Goal: Book appointment/travel/reservation

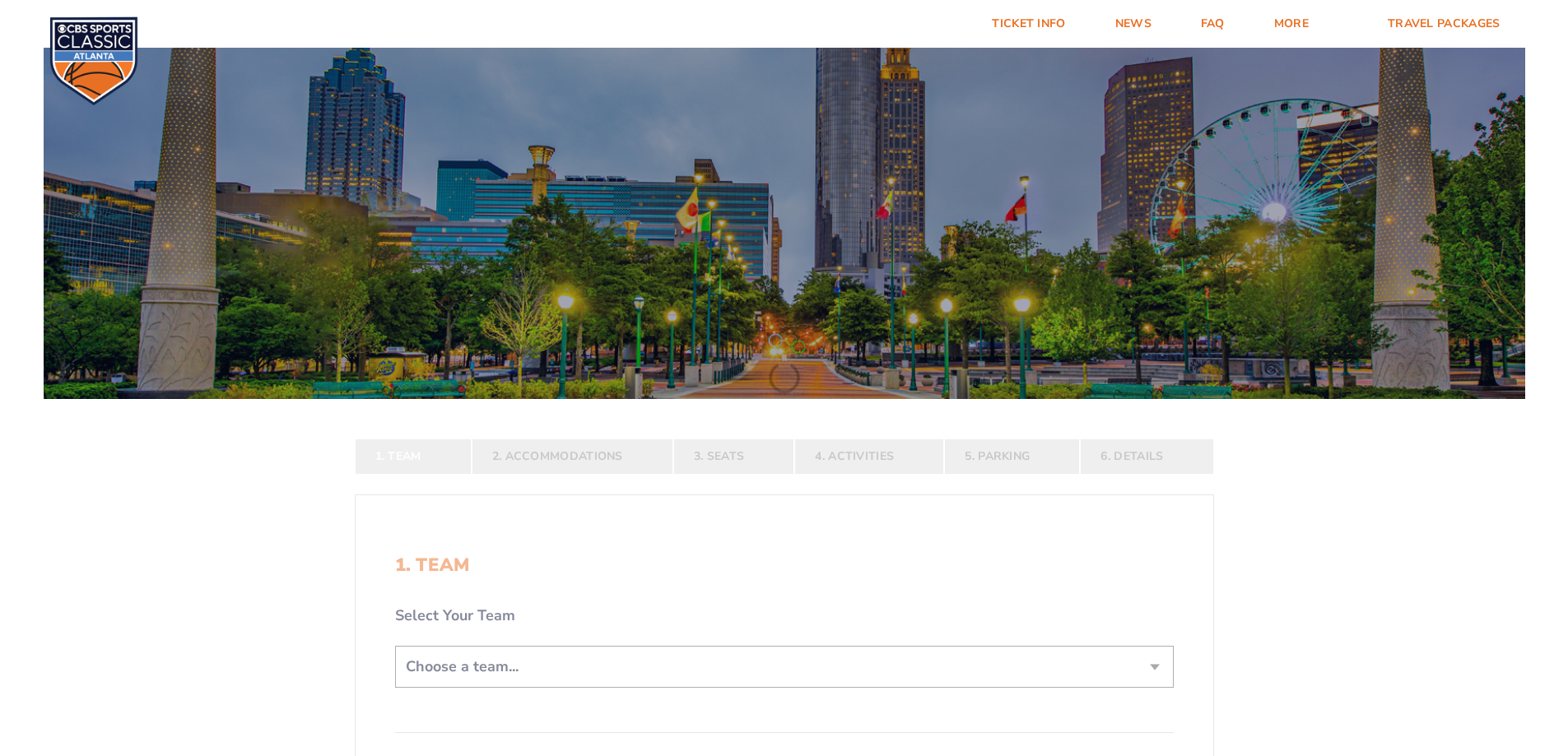
scroll to position [82, 0]
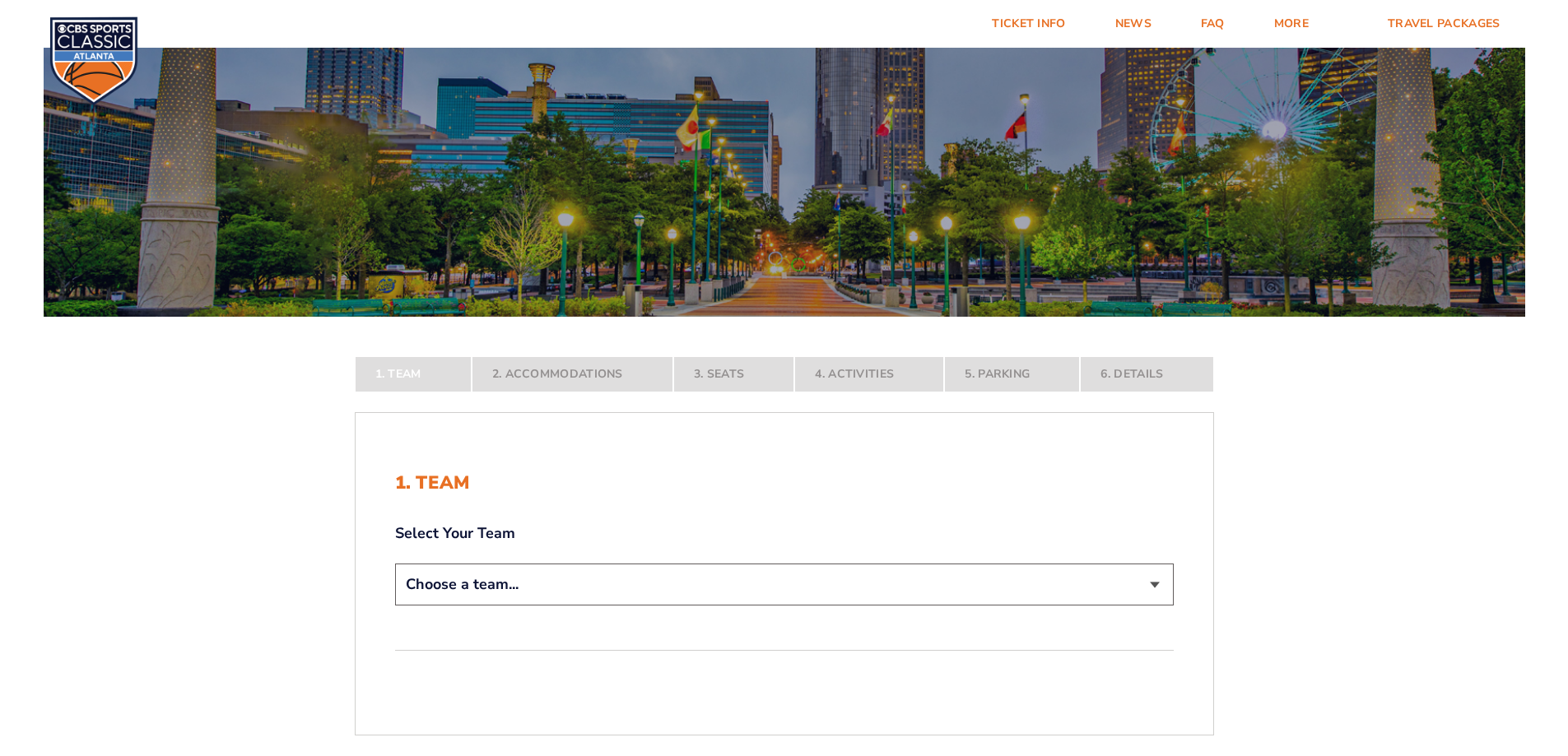
click at [1159, 586] on select "Choose a team... [US_STATE] Wildcats [US_STATE] State Buckeyes [US_STATE] Tar H…" at bounding box center [784, 585] width 778 height 42
select select "12956"
click at [395, 606] on select "Choose a team... [US_STATE] Wildcats [US_STATE] State Buckeyes [US_STATE] Tar H…" at bounding box center [784, 585] width 778 height 42
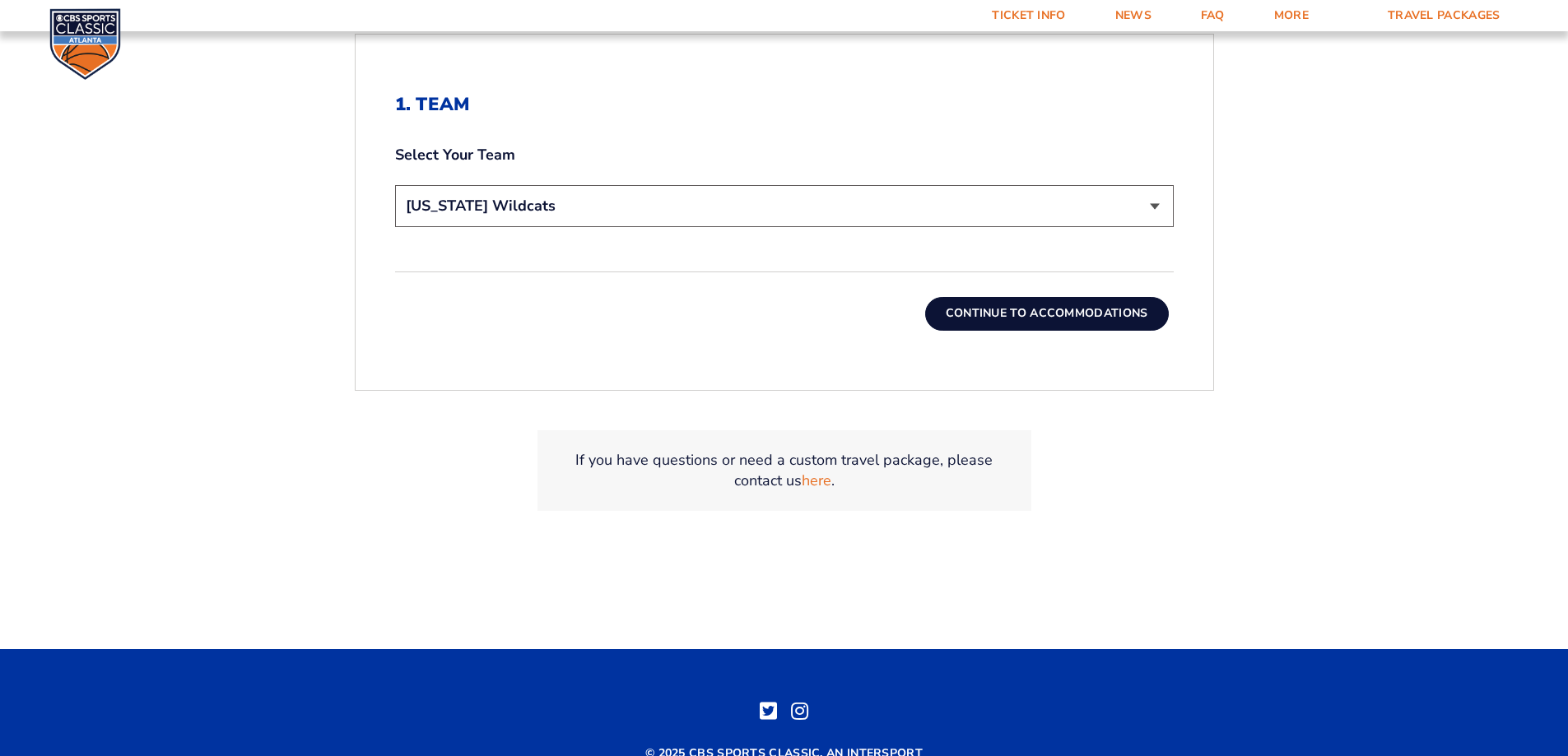
click at [1071, 324] on button "Continue To Accommodations" at bounding box center [1046, 313] width 244 height 33
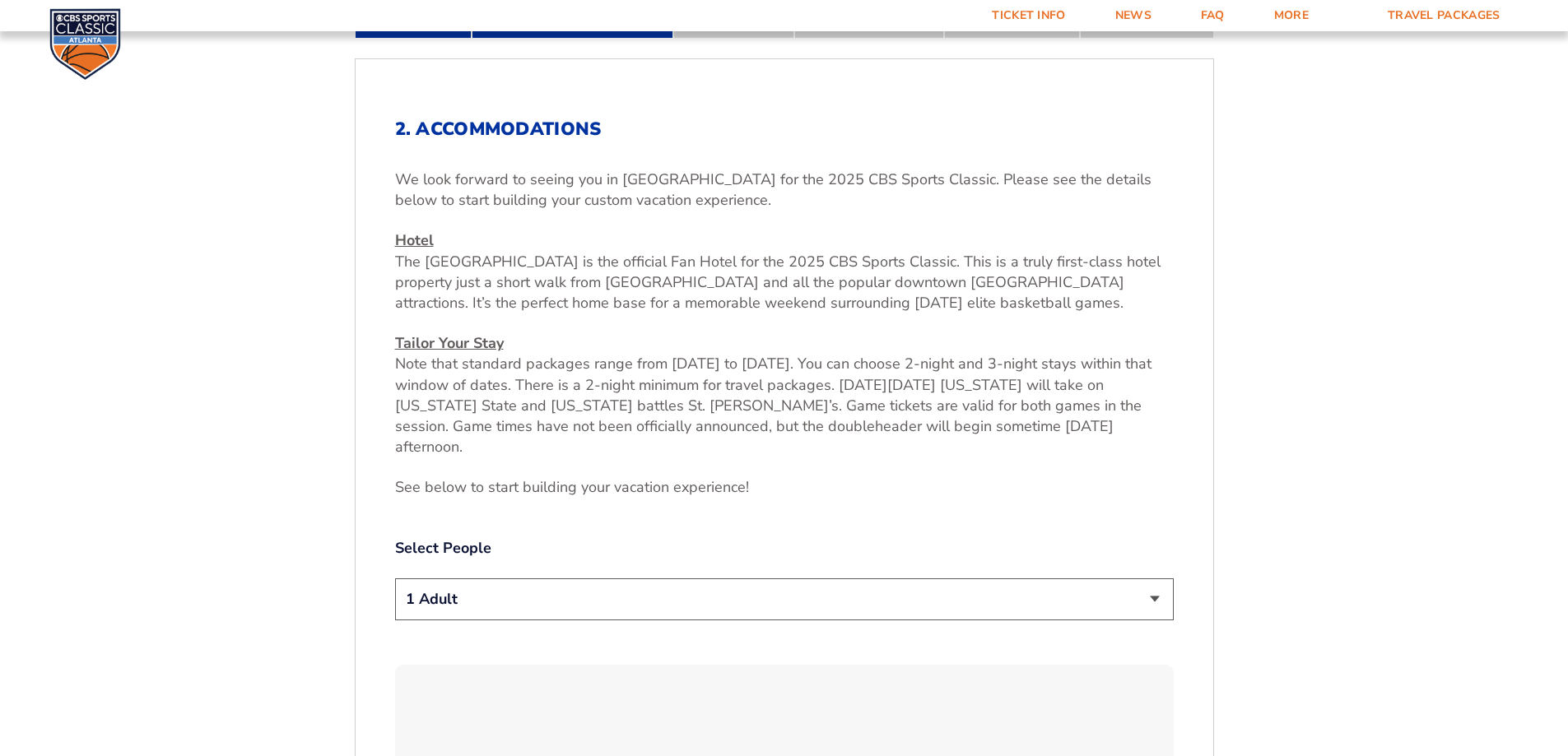
scroll to position [605, 0]
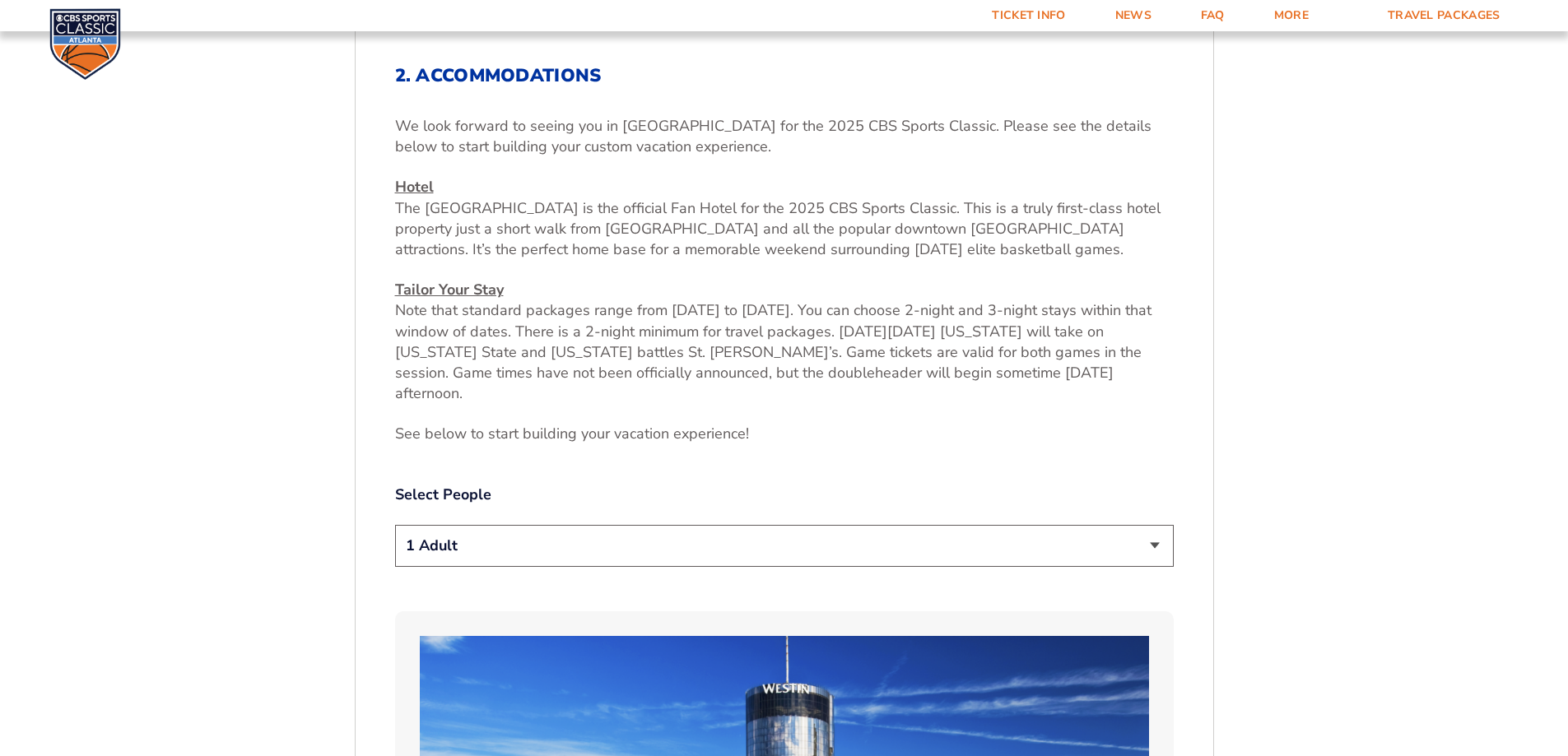
click at [1154, 525] on select "1 Adult 2 Adults 3 Adults 4 Adults 2 Adults + 1 Child 2 Adults + 2 Children 2 A…" at bounding box center [784, 546] width 778 height 42
select select "2 Adults"
click at [395, 525] on select "1 Adult 2 Adults 3 Adults 4 Adults 2 Adults + 1 Child 2 Adults + 2 Children 2 A…" at bounding box center [784, 546] width 778 height 42
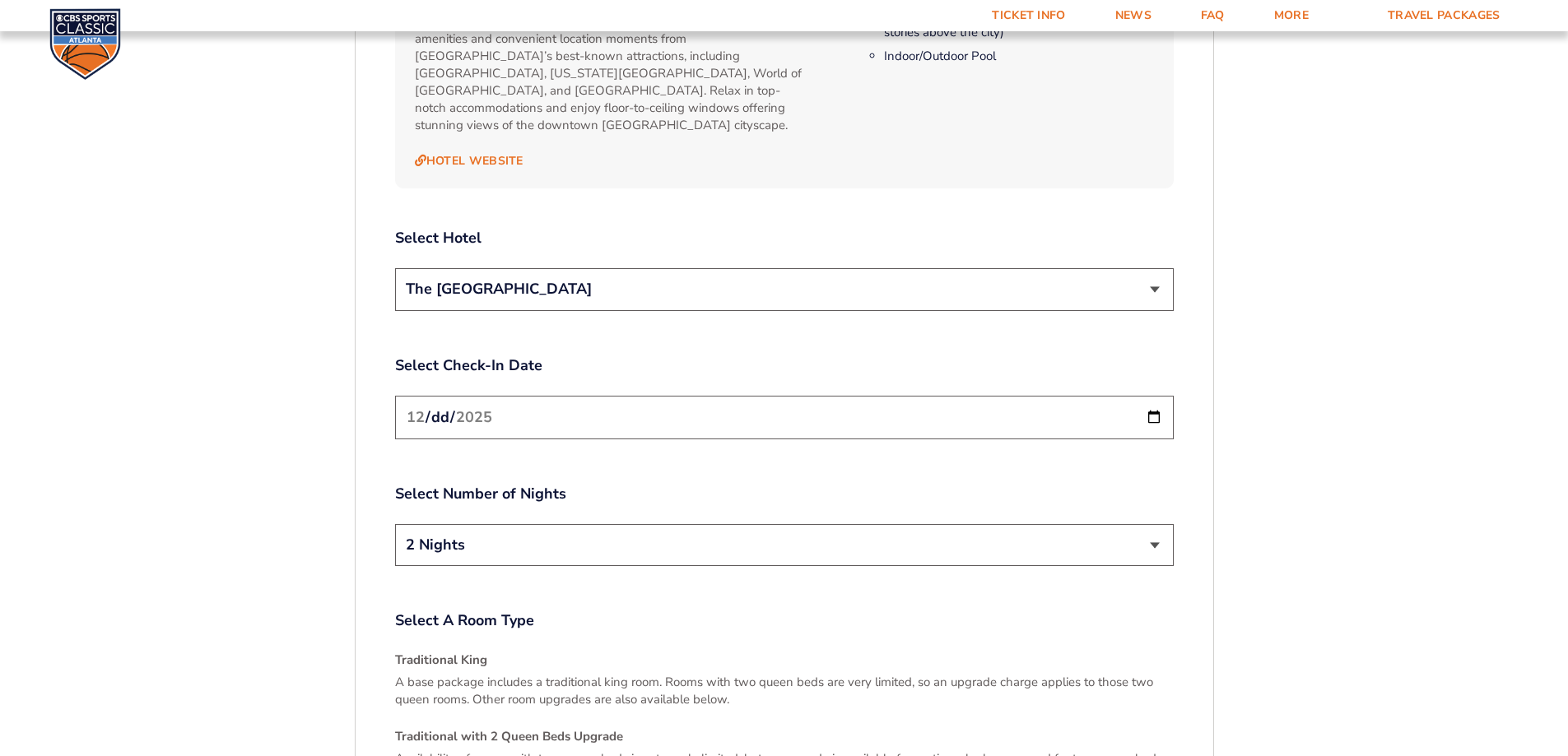
scroll to position [1839, 0]
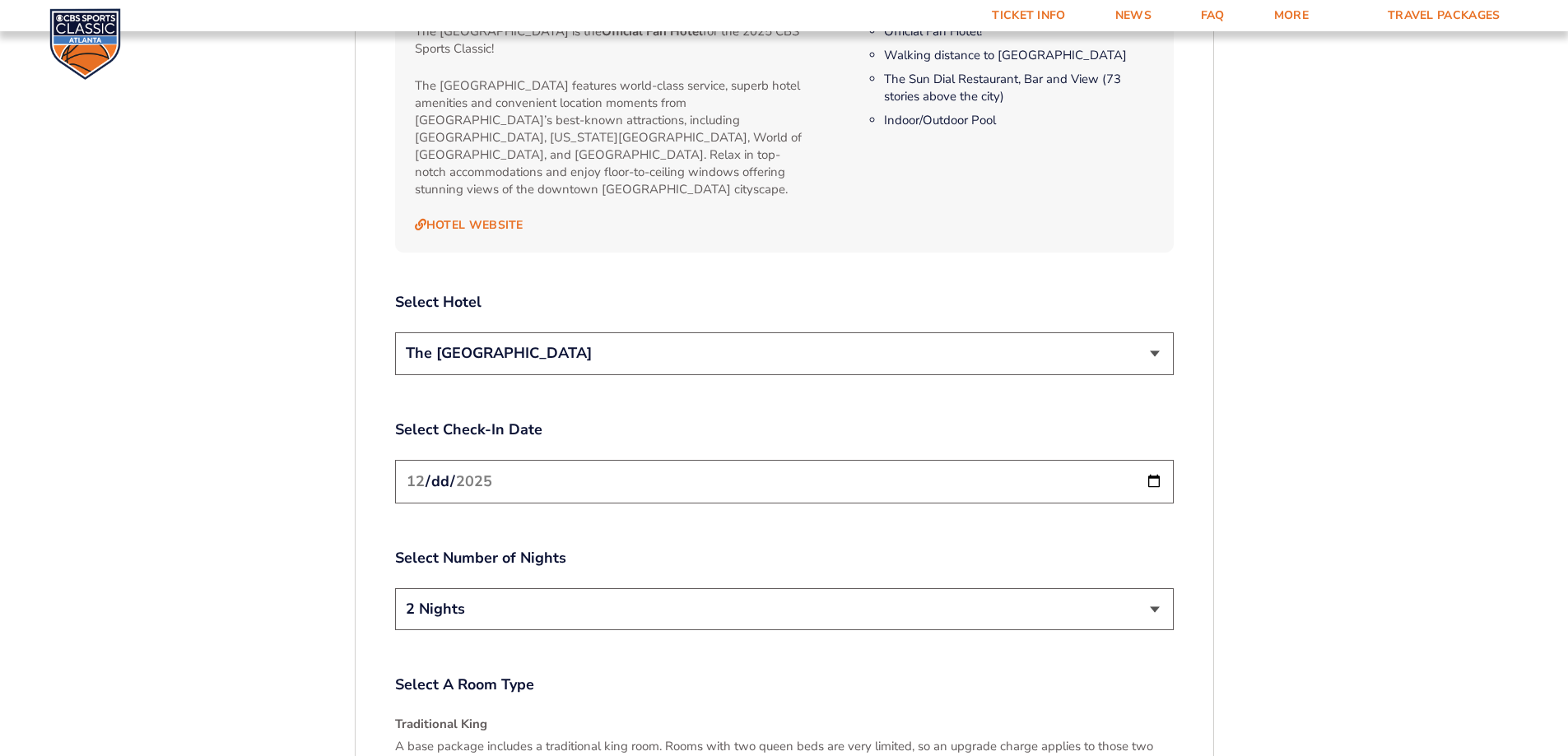
click at [1157, 332] on select "The [GEOGRAPHIC_DATA]" at bounding box center [784, 353] width 778 height 42
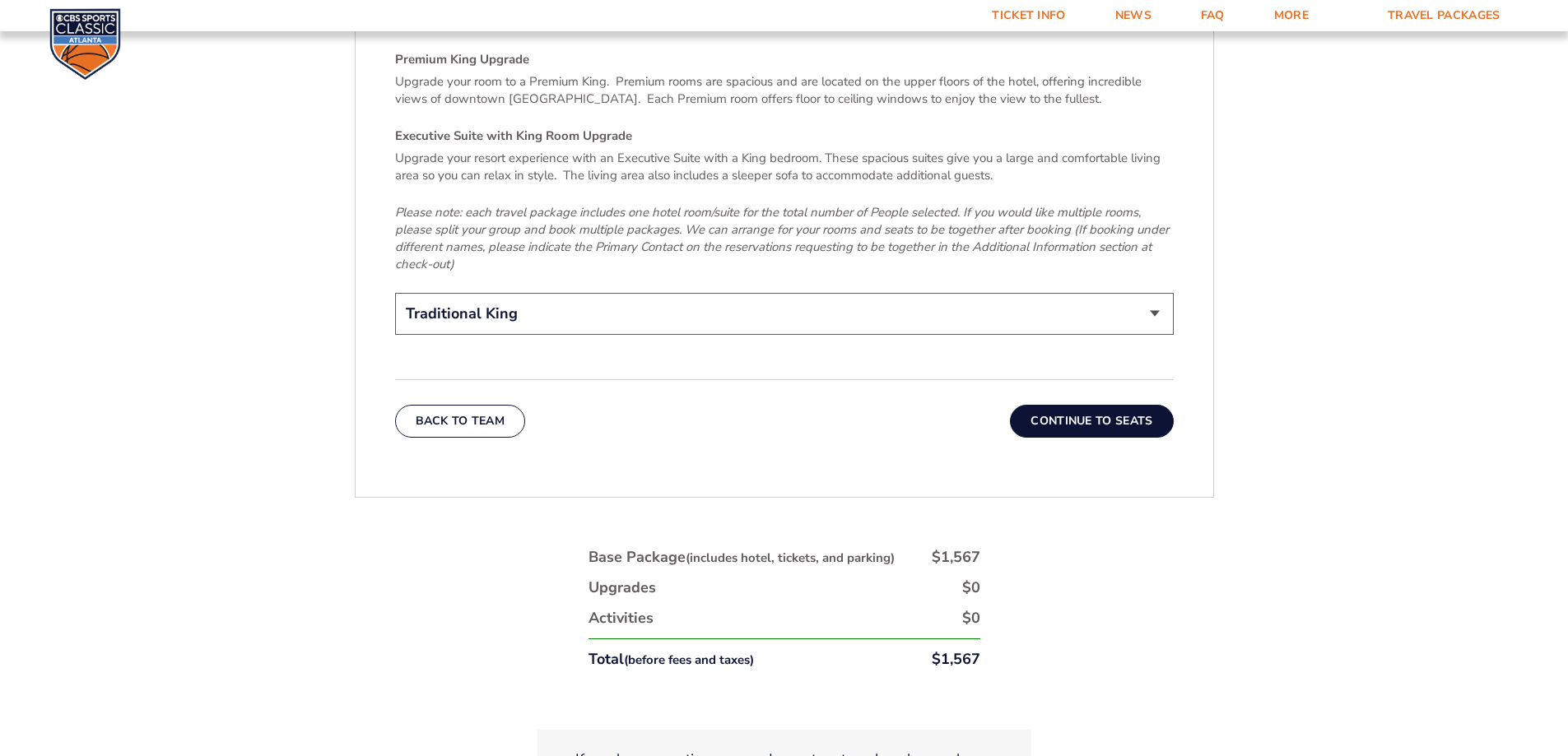
scroll to position [2662, 0]
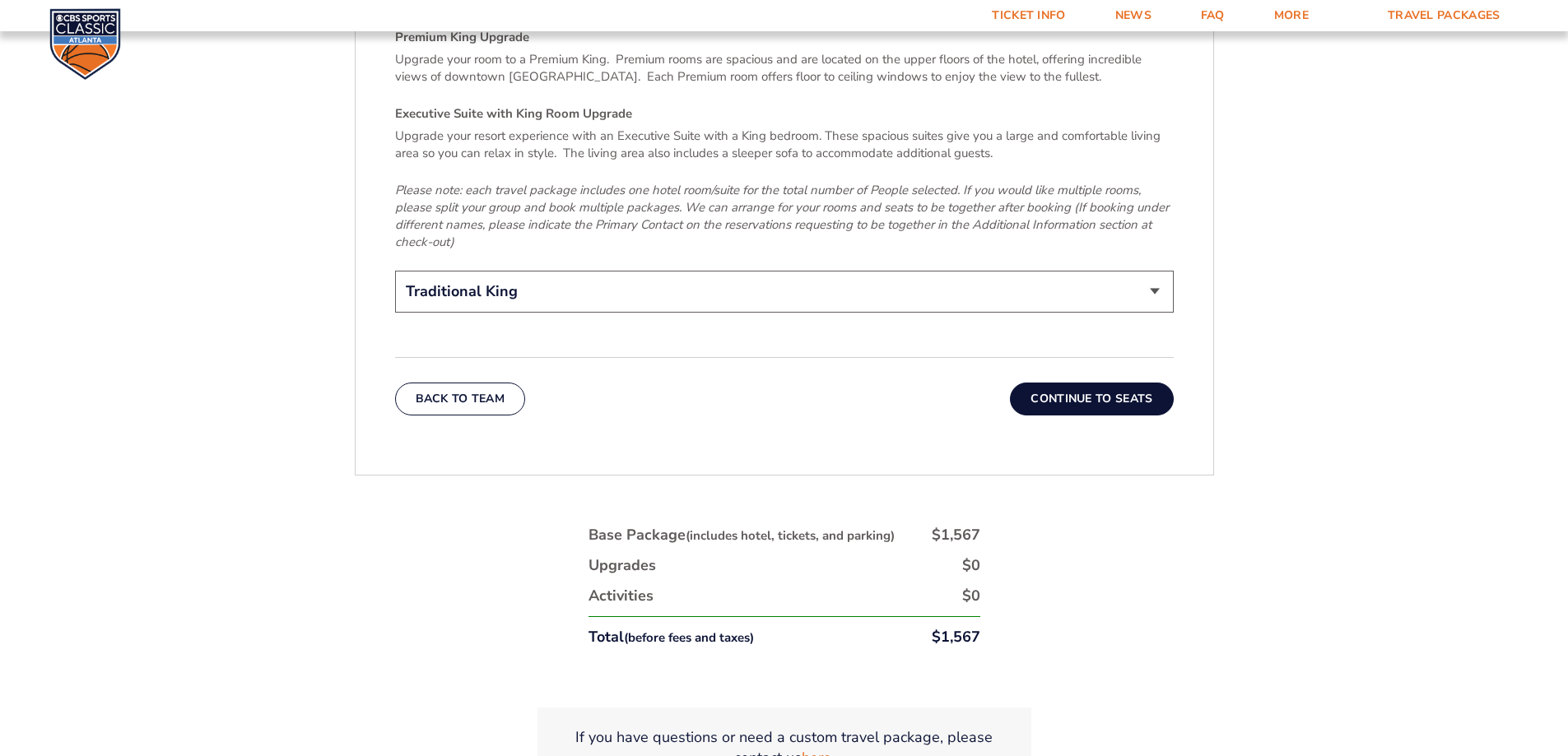
click at [1087, 382] on button "Continue To Seats" at bounding box center [1090, 399] width 163 height 33
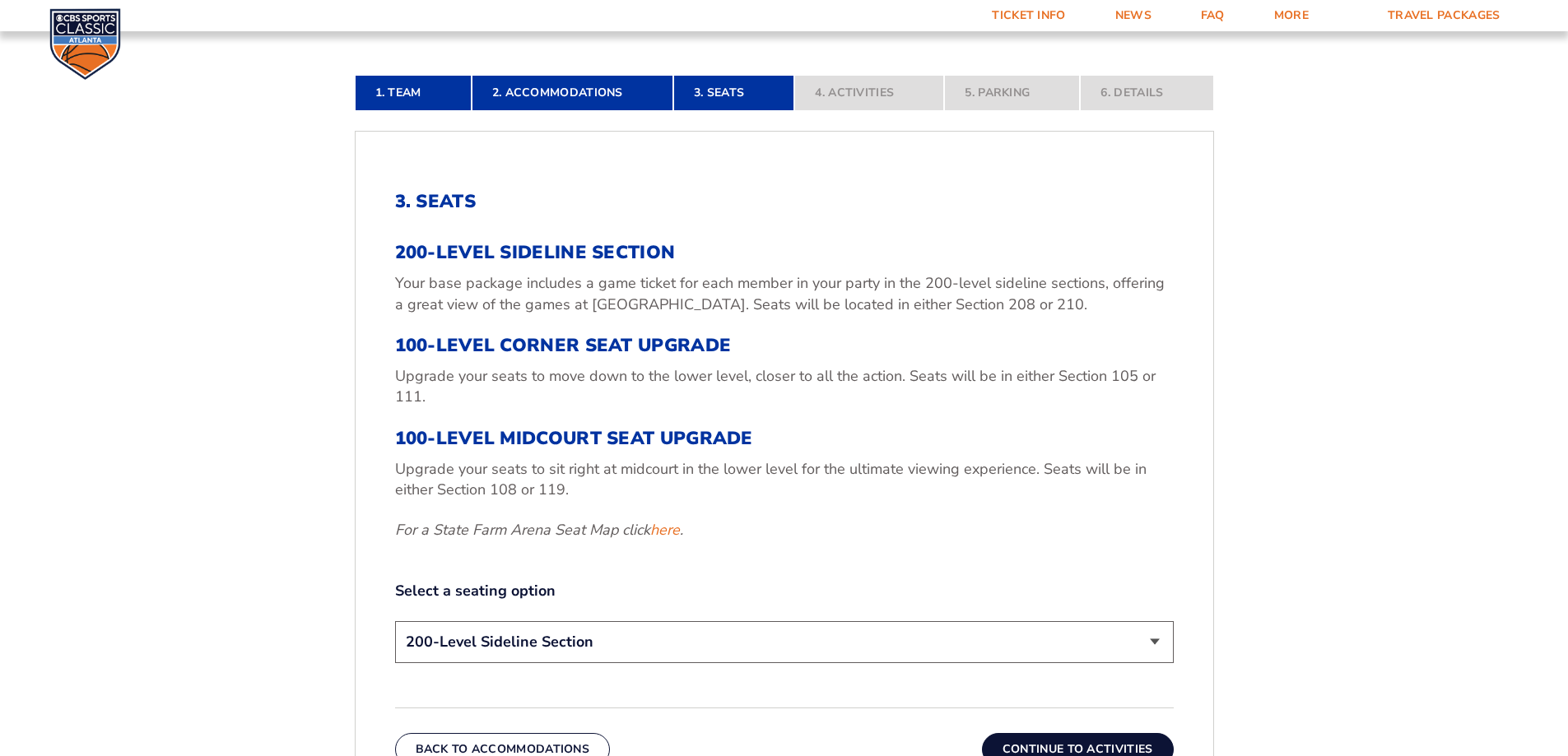
scroll to position [523, 0]
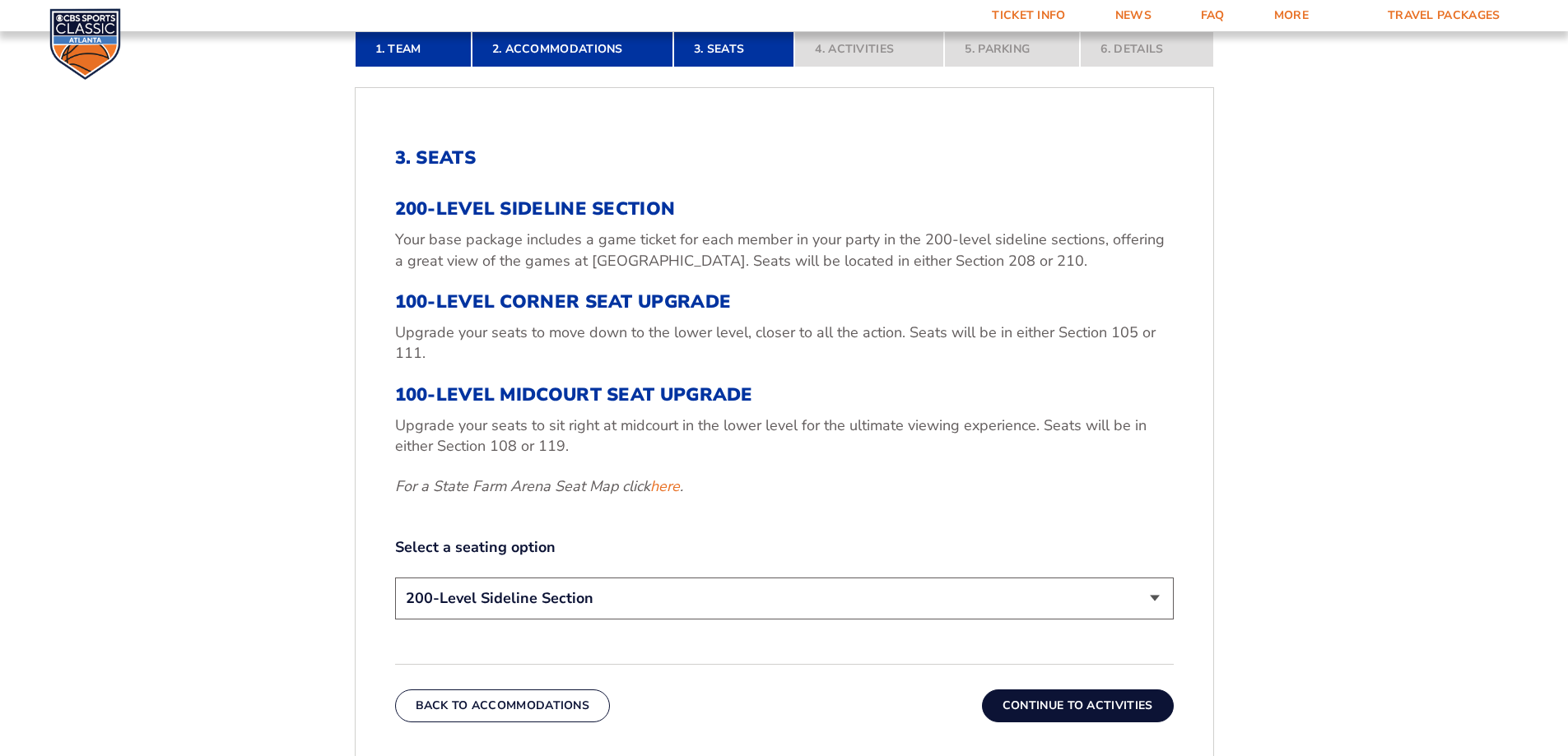
click at [1155, 599] on select "200-Level Sideline Section 100-Level Corner Seat Upgrade (+$120 per person) 100…" at bounding box center [784, 599] width 778 height 42
select select "100-Level Midcourt Seat Upgrade"
click at [395, 578] on select "200-Level Sideline Section 100-Level Corner Seat Upgrade (+$120 per person) 100…" at bounding box center [784, 599] width 778 height 42
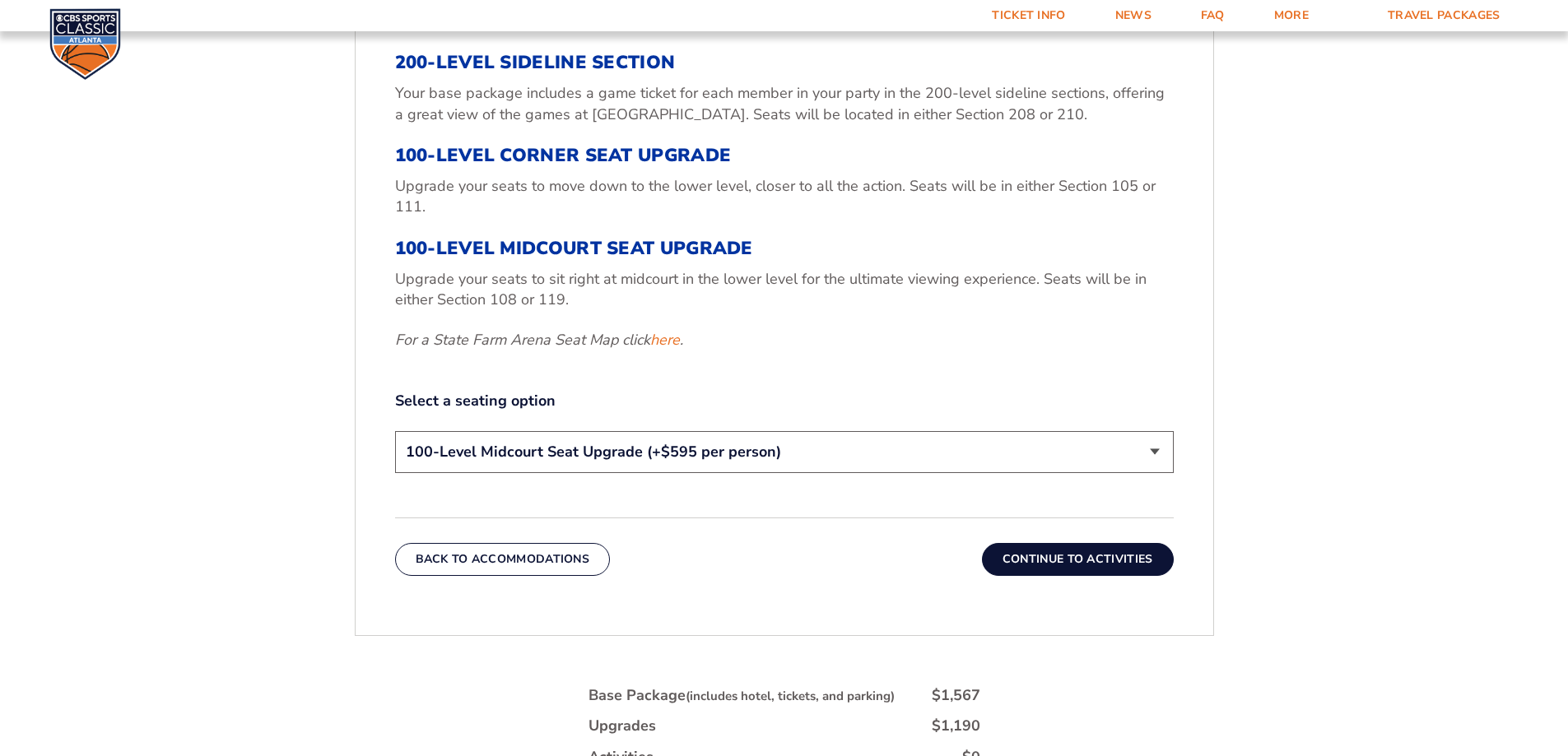
scroll to position [687, 0]
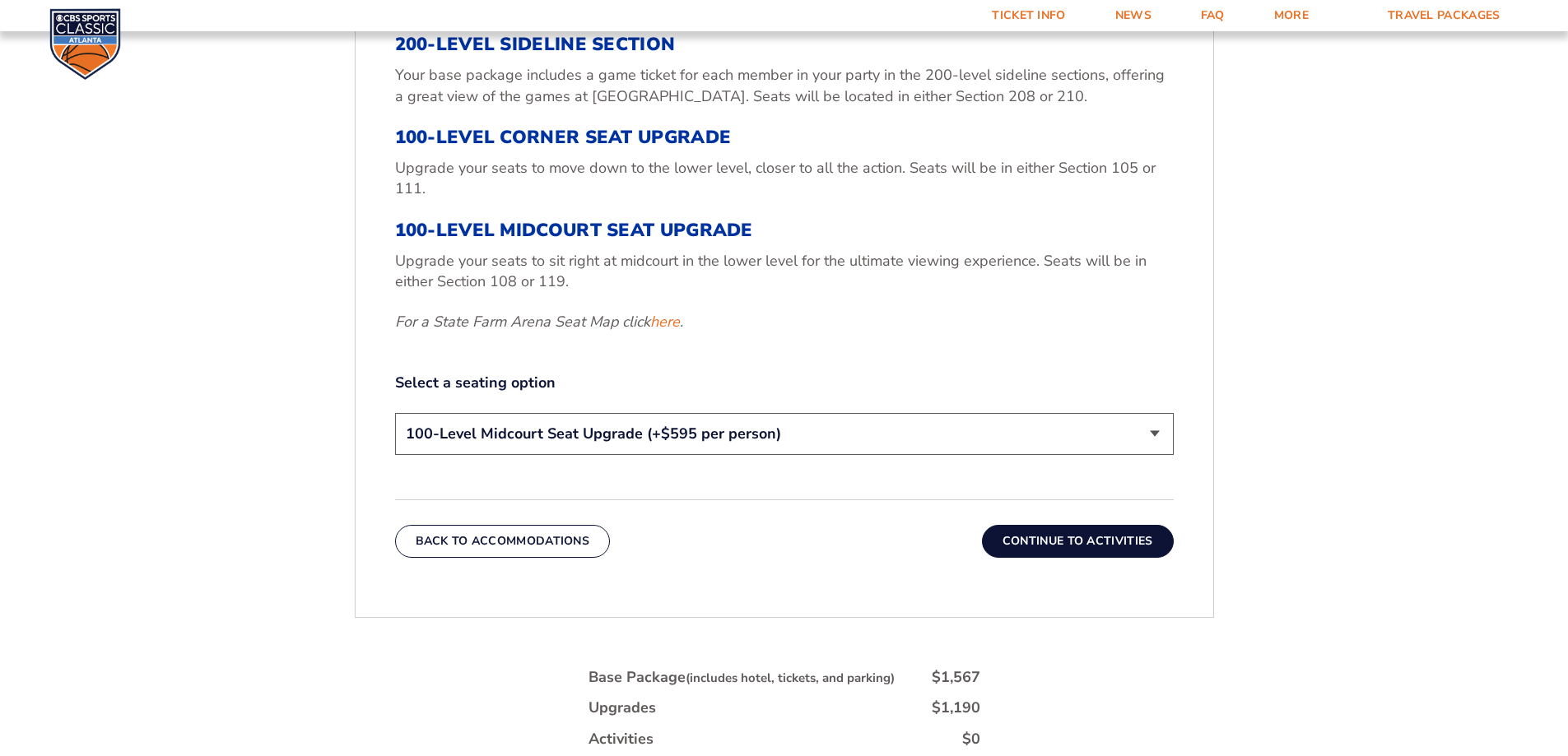
click at [1065, 547] on button "Continue To Activities" at bounding box center [1077, 541] width 192 height 33
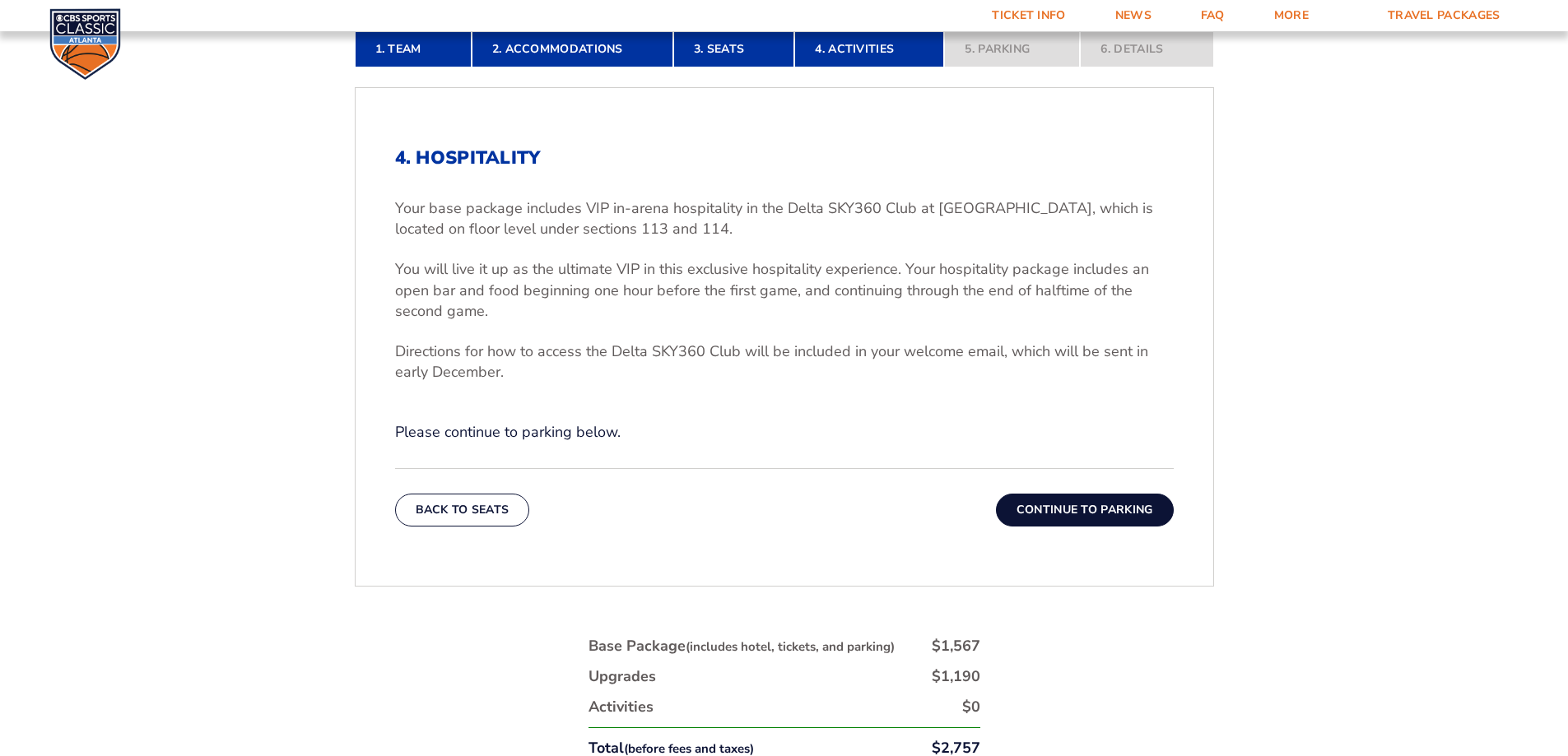
scroll to position [275, 0]
click at [1087, 508] on button "Continue To Parking" at bounding box center [1085, 510] width 178 height 33
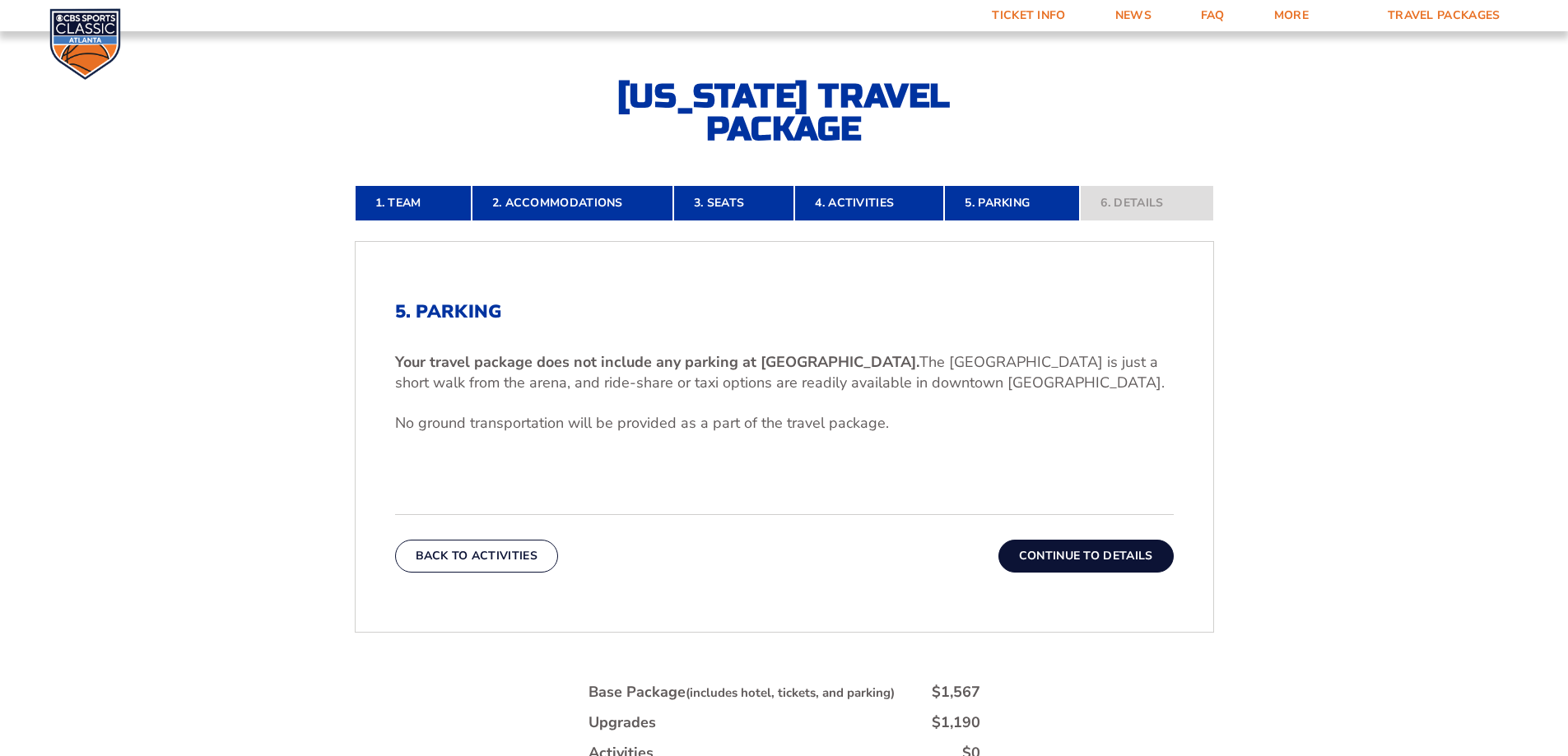
scroll to position [358, 0]
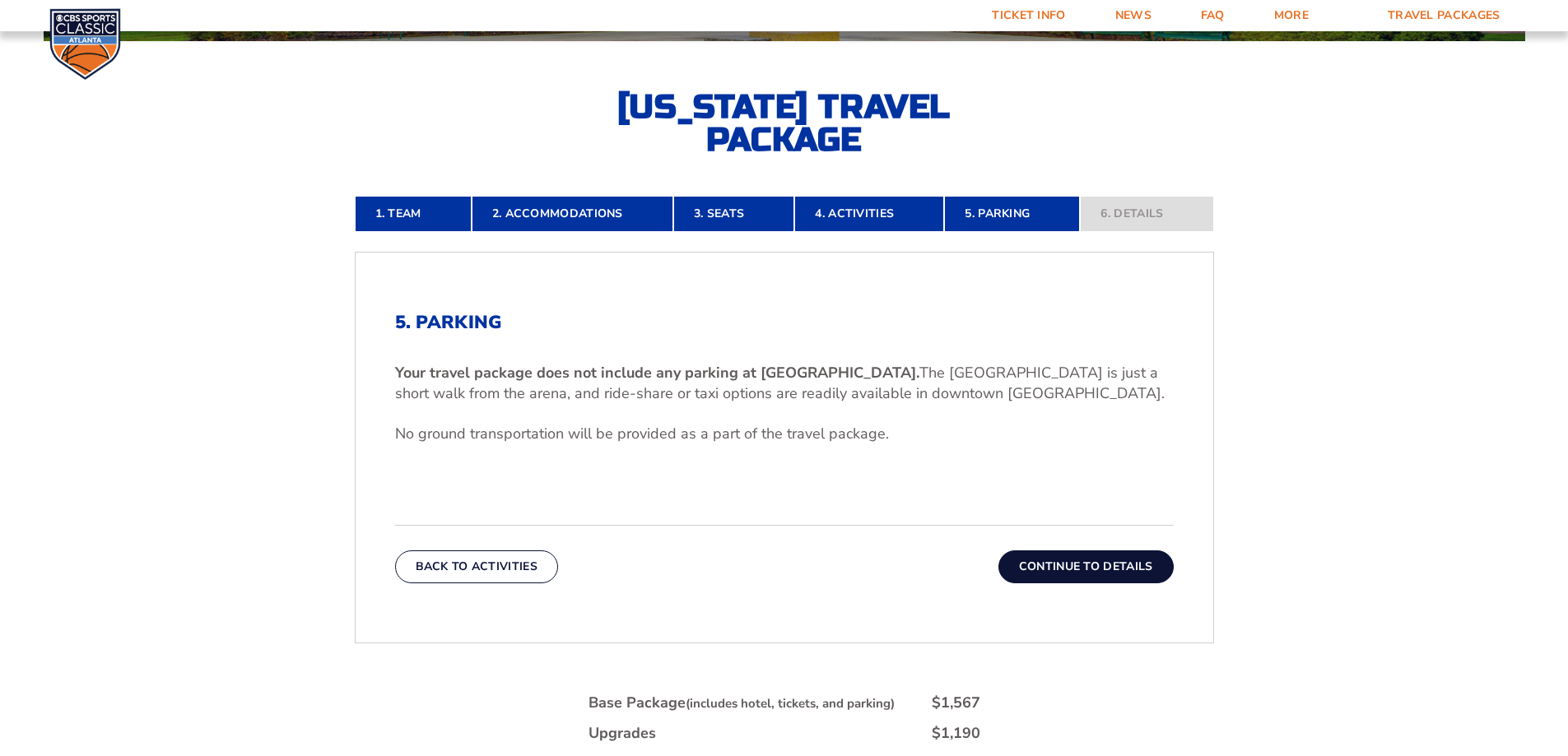
click at [1121, 562] on button "Continue To Details" at bounding box center [1085, 567] width 175 height 33
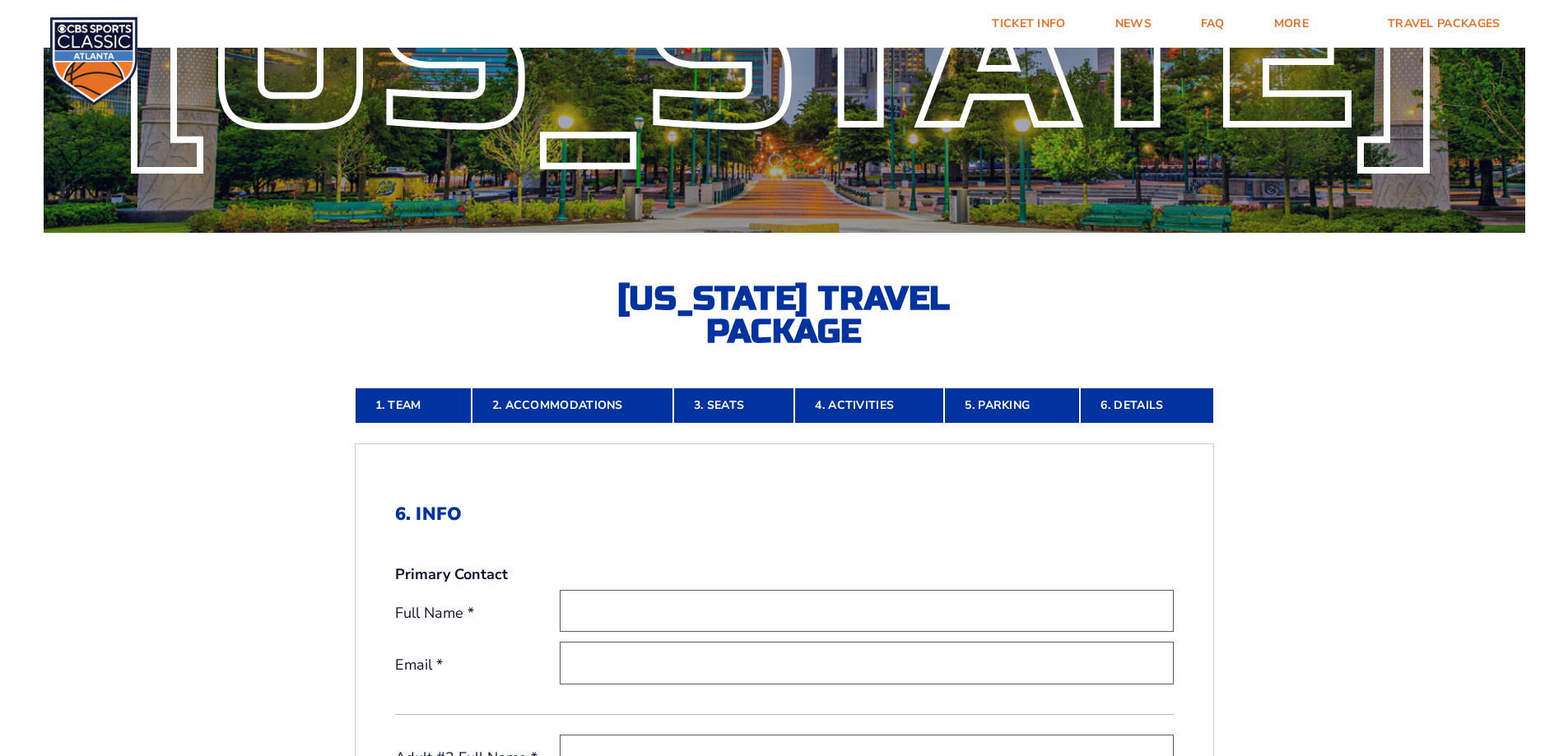
scroll to position [0, 0]
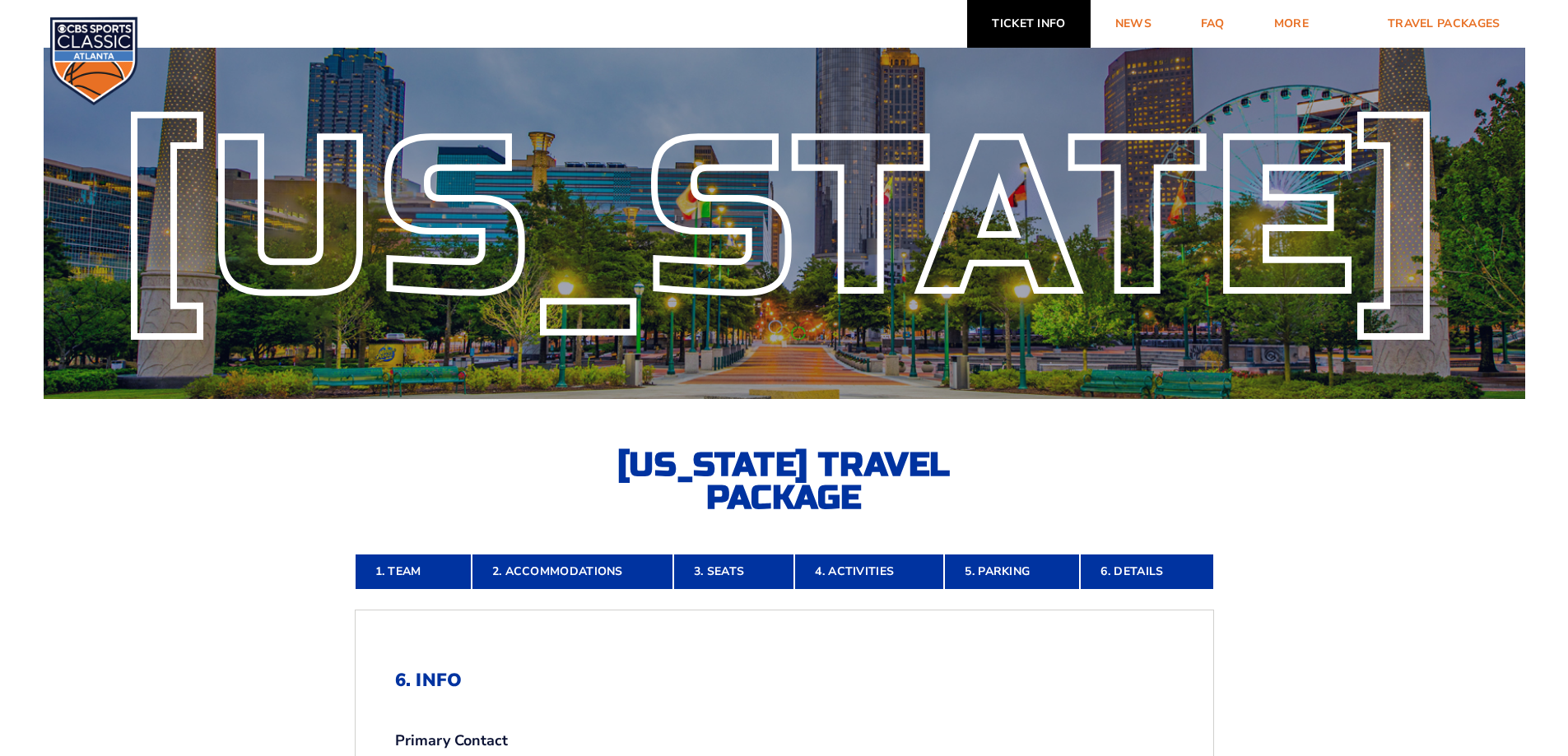
click at [1020, 27] on link "Ticket Info" at bounding box center [1028, 24] width 122 height 48
